Goal: Transaction & Acquisition: Obtain resource

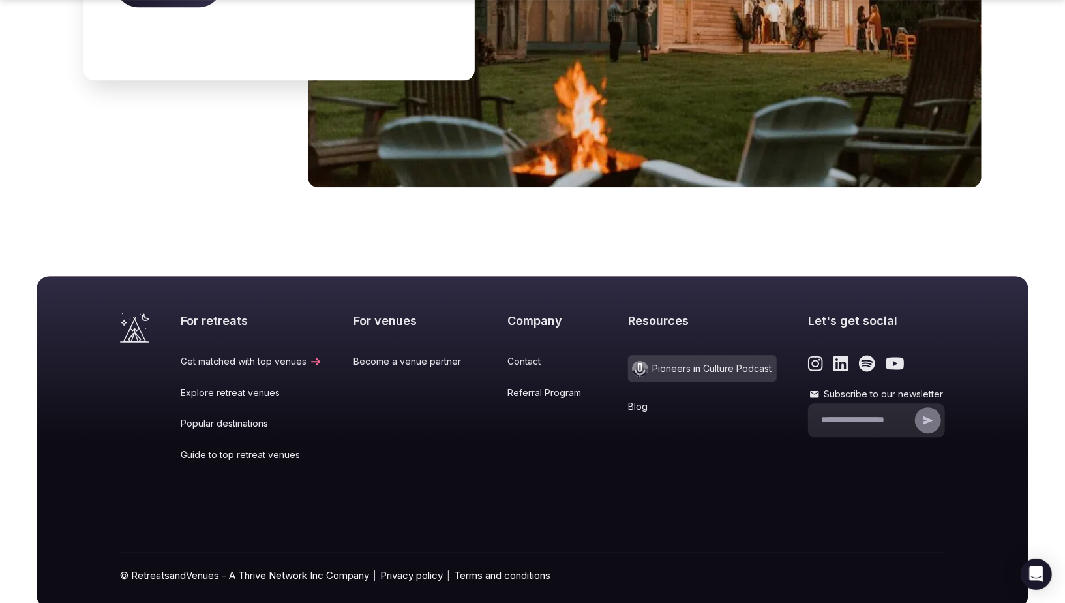
scroll to position [5341, 0]
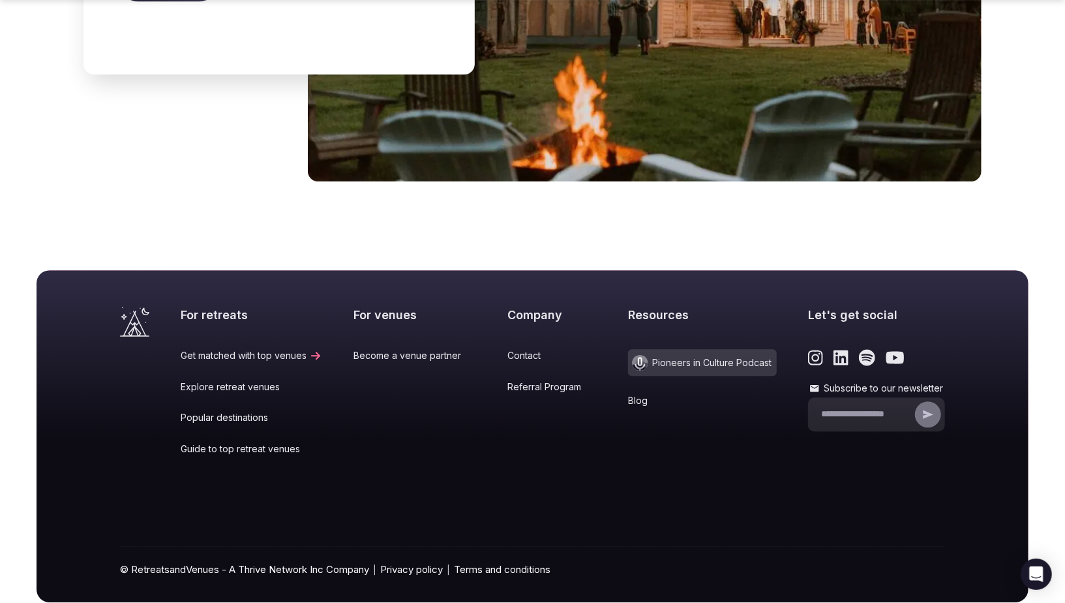
click at [393, 349] on link "Become a venue partner" at bounding box center [414, 355] width 123 height 13
